Goal: Task Accomplishment & Management: Use online tool/utility

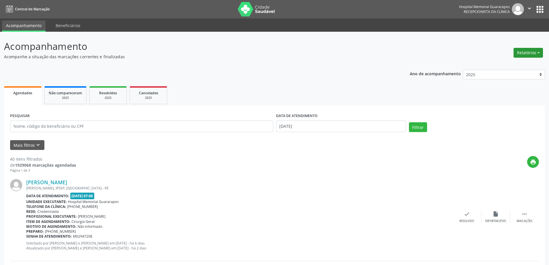
click at [524, 51] on button "Relatórios" at bounding box center [527, 53] width 29 height 10
click at [496, 64] on link "Agendamentos" at bounding box center [512, 65] width 62 height 8
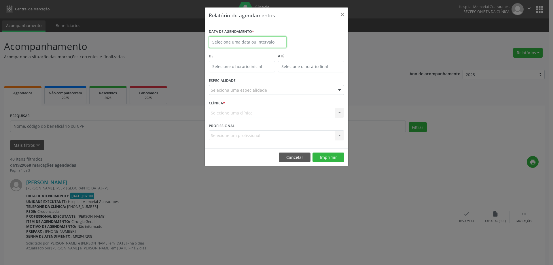
click at [221, 42] on input "text" at bounding box center [248, 42] width 78 height 12
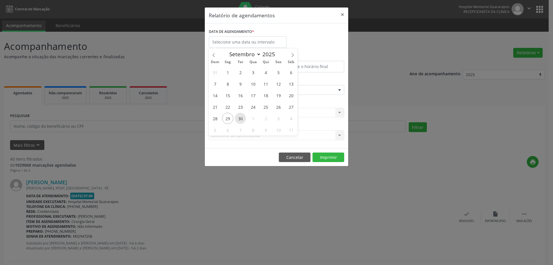
click at [242, 116] on span "30" at bounding box center [240, 118] width 11 height 11
type input "[DATE]"
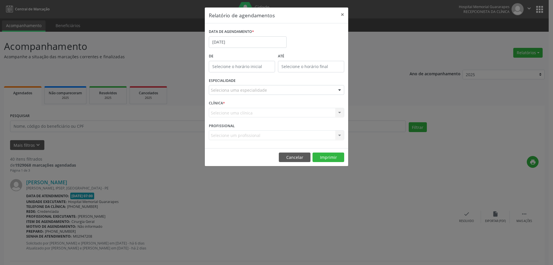
click at [246, 84] on div "ESPECIALIDADE Seleciona uma especialidade Todas as especialidades Alergologia A…" at bounding box center [276, 87] width 138 height 22
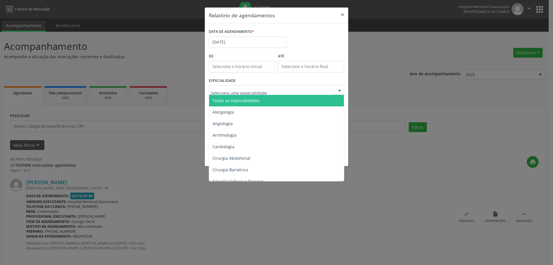
click at [249, 96] on span "Todas as especialidades" at bounding box center [277, 101] width 136 height 12
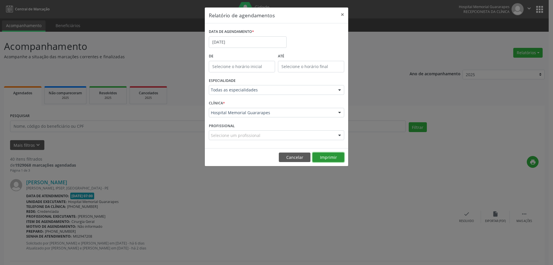
click at [338, 157] on button "Imprimir" at bounding box center [328, 157] width 32 height 10
